Goal: Task Accomplishment & Management: Use online tool/utility

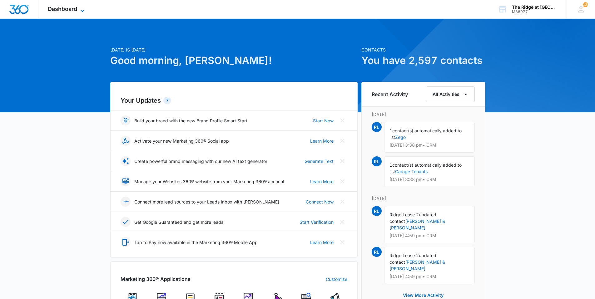
click at [59, 9] on span "Dashboard" at bounding box center [62, 9] width 29 height 7
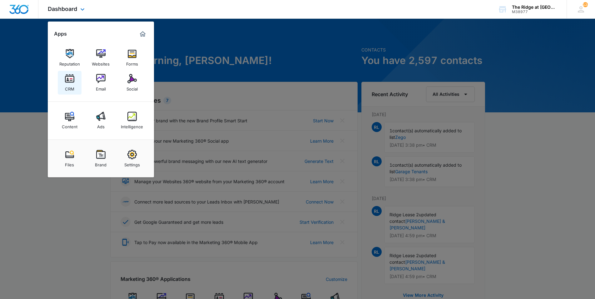
click at [65, 82] on img at bounding box center [69, 78] width 9 height 9
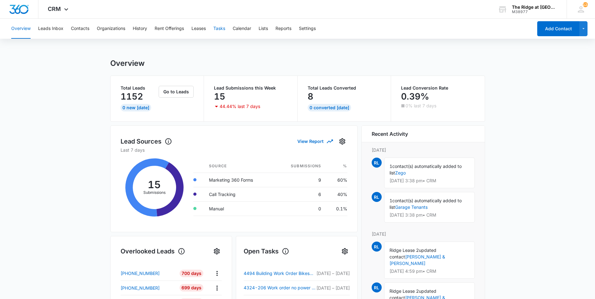
click at [224, 28] on button "Tasks" at bounding box center [219, 29] width 12 height 20
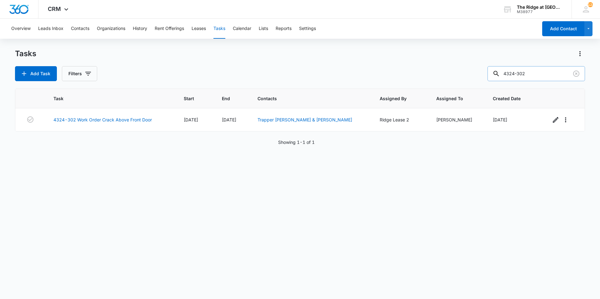
drag, startPoint x: 530, startPoint y: 74, endPoint x: 496, endPoint y: 71, distance: 34.5
click at [496, 71] on input "4324-302" at bounding box center [535, 73] width 97 height 15
type input "4454-202"
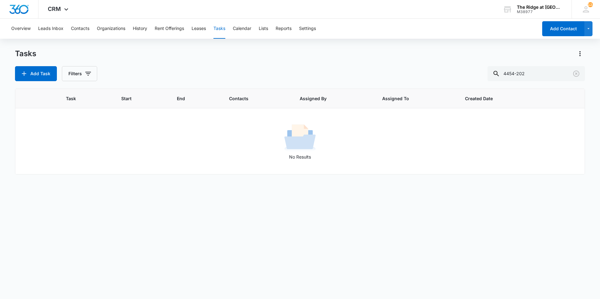
click at [84, 83] on div "Tasks Add Task Filters 4454-202 Task Start End Contacts Assigned By Assigned To…" at bounding box center [300, 174] width 570 height 250
click at [84, 80] on button "Filters" at bounding box center [79, 73] width 35 height 15
click at [88, 148] on label "Complete" at bounding box center [105, 148] width 72 height 7
click at [70, 148] on input "Complete" at bounding box center [69, 148] width 0 height 0
radio input "false"
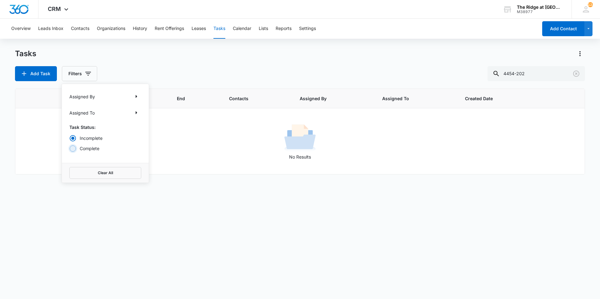
radio input "true"
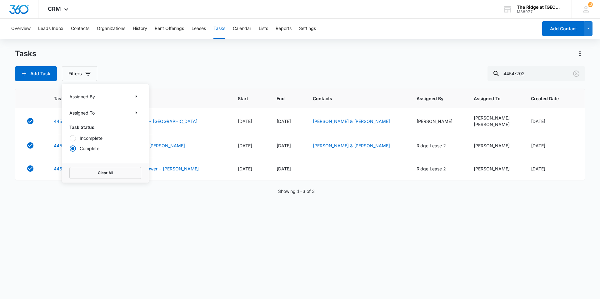
click at [122, 65] on div "Tasks Add Task Filters Assigned By Assigned To Task Status: Incomplete Complete…" at bounding box center [300, 65] width 570 height 32
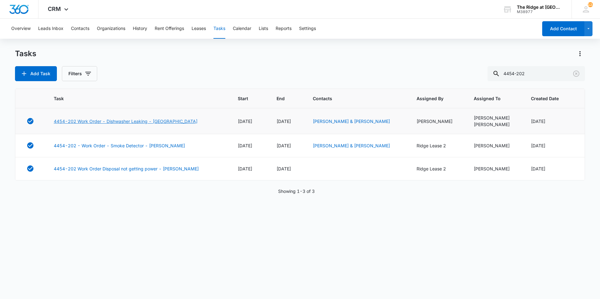
click at [148, 124] on link "4454-202 Work Order - Dishwasher Leaking - [GEOGRAPHIC_DATA]" at bounding box center [126, 121] width 144 height 7
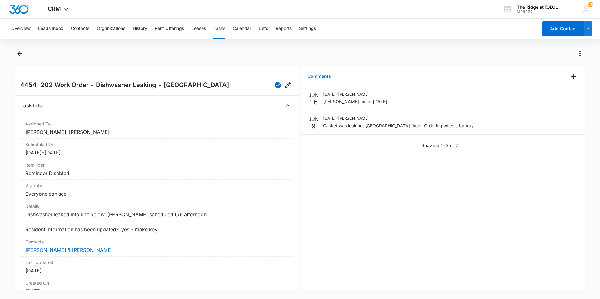
click at [15, 48] on div "Overview Leads Inbox Contacts Organizations History Rent Offerings Leases Tasks…" at bounding box center [300, 158] width 600 height 279
click at [20, 53] on icon "Back" at bounding box center [19, 53] width 7 height 7
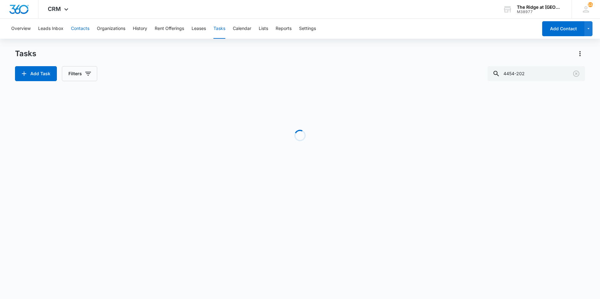
click at [72, 28] on button "Contacts" at bounding box center [80, 29] width 18 height 20
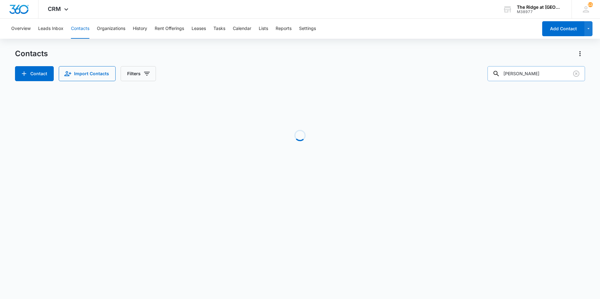
drag, startPoint x: 525, startPoint y: 77, endPoint x: 502, endPoint y: 76, distance: 22.5
click at [503, 76] on div "hannah" at bounding box center [535, 73] width 97 height 15
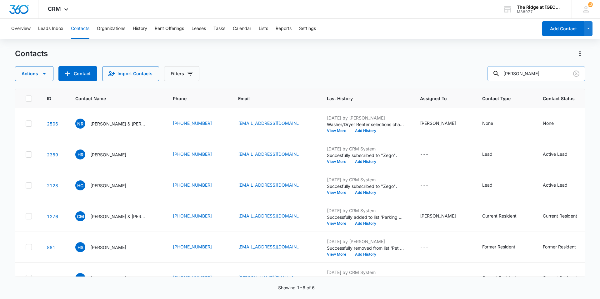
type input "swope"
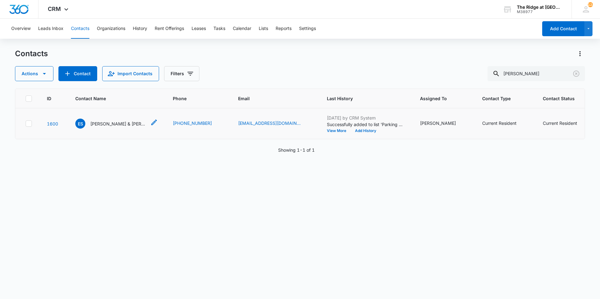
click at [104, 124] on p "Evan Swope & Kelila Swope" at bounding box center [118, 124] width 56 height 7
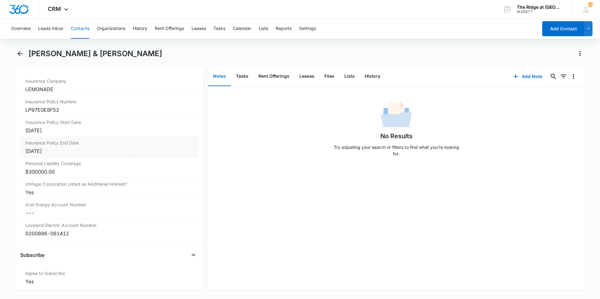
scroll to position [1337, 0]
